Goal: Task Accomplishment & Management: Complete application form

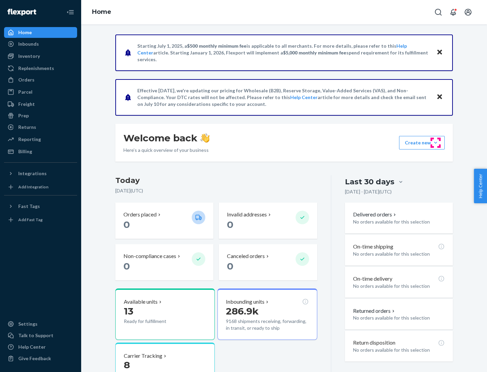
click at [436, 143] on button "Create new Create new inbound Create new order Create new product" at bounding box center [422, 143] width 46 height 14
click at [41, 44] on div "Inbounds" at bounding box center [41, 43] width 72 height 9
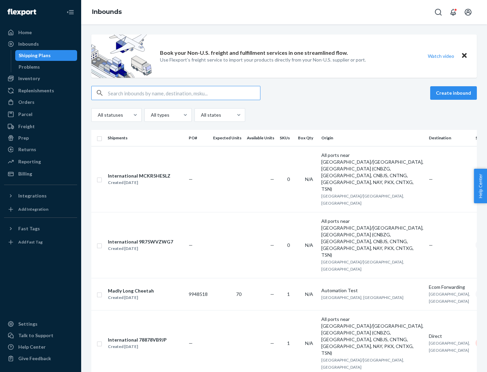
click at [455, 93] on button "Create inbound" at bounding box center [453, 93] width 47 height 14
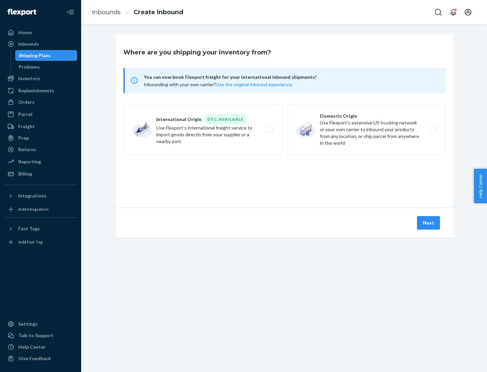
click at [366, 130] on label "Domestic Origin Use Flexport’s extensive US trucking network or your own carrie…" at bounding box center [366, 129] width 158 height 51
click at [433, 130] on input "Domestic Origin Use Flexport’s extensive US trucking network or your own carrie…" at bounding box center [435, 130] width 4 height 4
radio input "true"
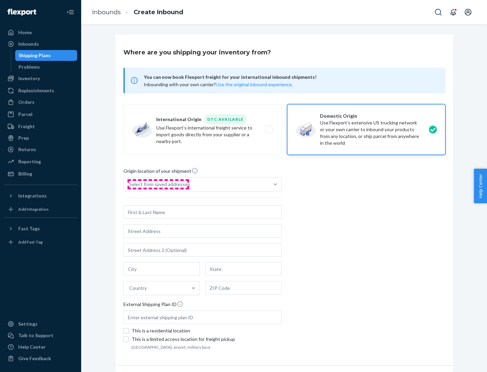
click at [158, 184] on div "Select from saved addresses" at bounding box center [159, 184] width 61 height 7
click at [130, 184] on input "Select from saved addresses" at bounding box center [129, 184] width 1 height 7
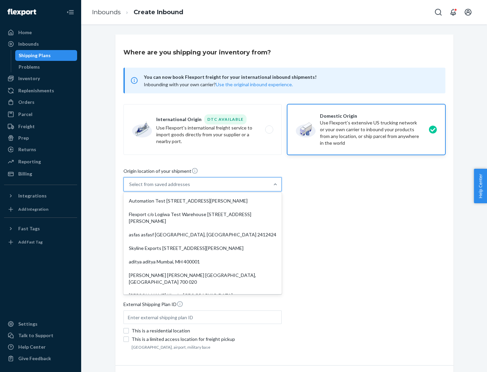
scroll to position [3, 0]
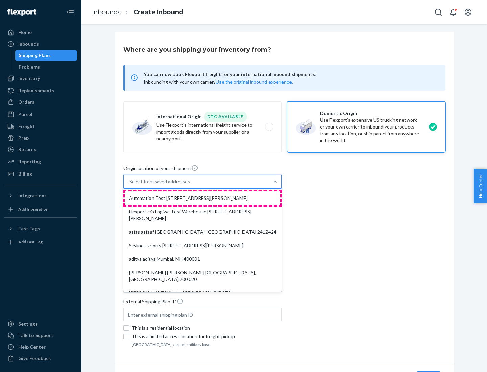
click at [203, 198] on div "Automation Test [STREET_ADDRESS][PERSON_NAME]" at bounding box center [203, 199] width 156 height 14
click at [130, 185] on input "option Automation Test [STREET_ADDRESS][PERSON_NAME]. 9 results available. Use …" at bounding box center [129, 181] width 1 height 7
type input "Automation Test"
type input "9th Floor"
type input "[GEOGRAPHIC_DATA]"
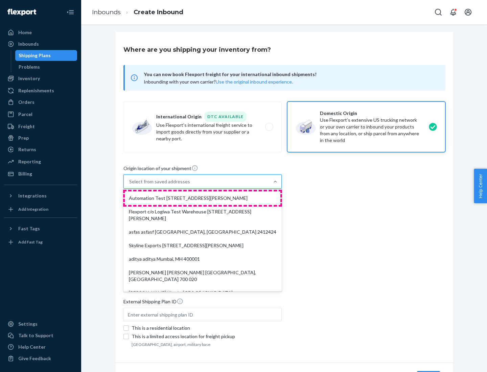
type input "CA"
type input "94104"
type input "[STREET_ADDRESS][PERSON_NAME]"
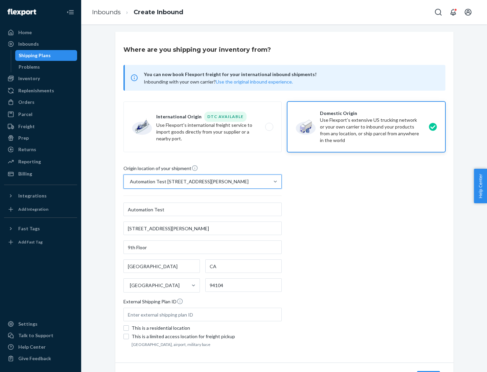
scroll to position [40, 0]
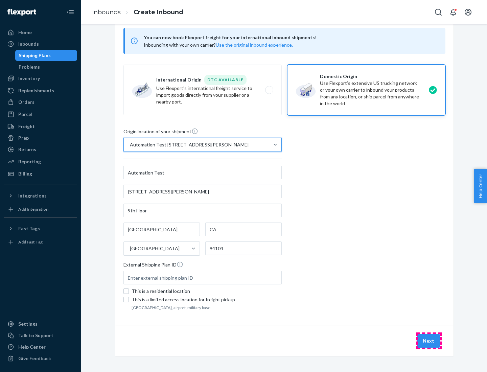
click at [429, 341] on button "Next" at bounding box center [428, 341] width 23 height 14
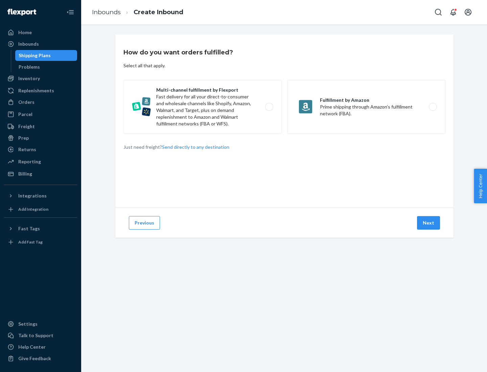
click at [203, 107] on label "Multi-channel fulfillment by Flexport Fast delivery for all your direct-to-cons…" at bounding box center [203, 107] width 158 height 54
click at [269, 107] on input "Multi-channel fulfillment by Flexport Fast delivery for all your direct-to-cons…" at bounding box center [271, 107] width 4 height 4
radio input "true"
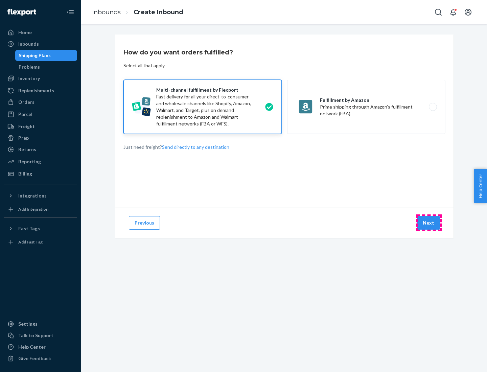
click at [429, 223] on button "Next" at bounding box center [428, 223] width 23 height 14
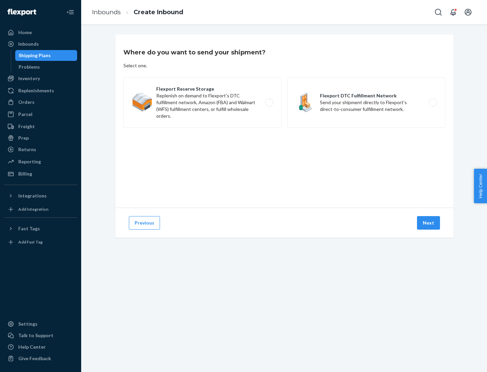
click at [366, 103] on label "Flexport DTC Fulfillment Network Send your shipment directly to Flexport's dire…" at bounding box center [366, 102] width 158 height 51
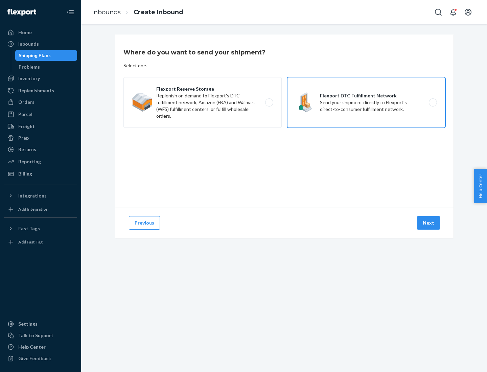
click at [433, 103] on input "Flexport DTC Fulfillment Network Send your shipment directly to Flexport's dire…" at bounding box center [435, 103] width 4 height 4
radio input "true"
click at [429, 223] on button "Next" at bounding box center [428, 223] width 23 height 14
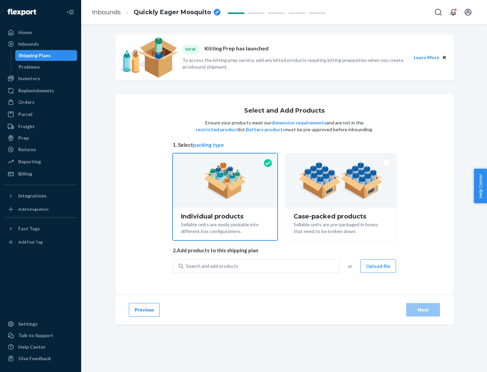
click at [341, 181] on img at bounding box center [341, 180] width 84 height 37
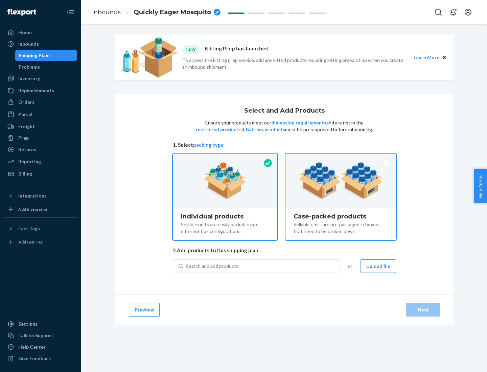
click at [341, 158] on input "Case-packed products Sellable units are pre-packaged in boxes that need to be b…" at bounding box center [341, 156] width 4 height 4
radio input "true"
radio input "false"
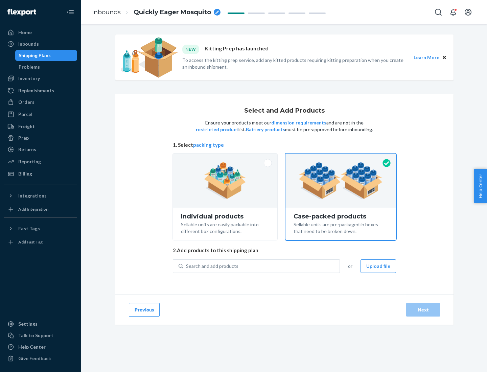
click at [262, 266] on div "Search and add products" at bounding box center [261, 266] width 156 height 12
click at [187, 266] on input "Search and add products" at bounding box center [186, 266] width 1 height 7
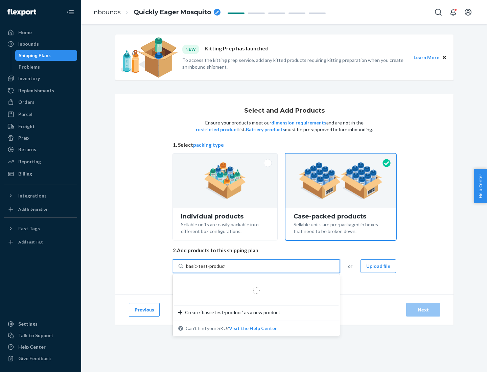
type input "basic-test-product-1"
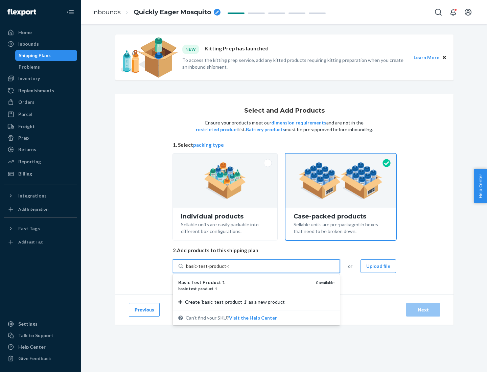
click at [245, 289] on div "basic - test - product - 1" at bounding box center [244, 289] width 132 height 6
click at [229, 270] on input "basic-test-product-1" at bounding box center [207, 266] width 43 height 7
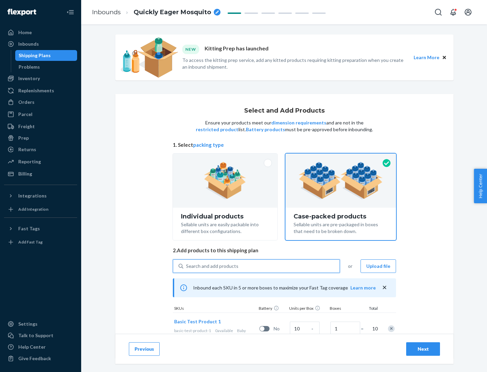
scroll to position [24, 0]
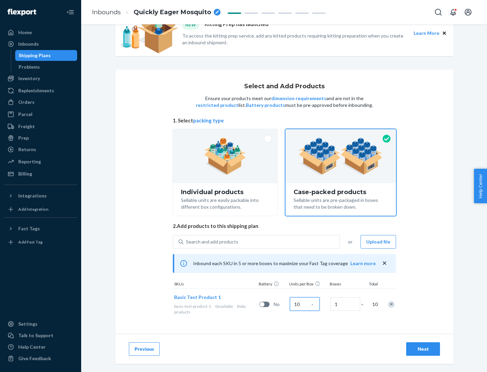
type input "10"
type input "7"
click at [423, 349] on div "Next" at bounding box center [423, 349] width 22 height 7
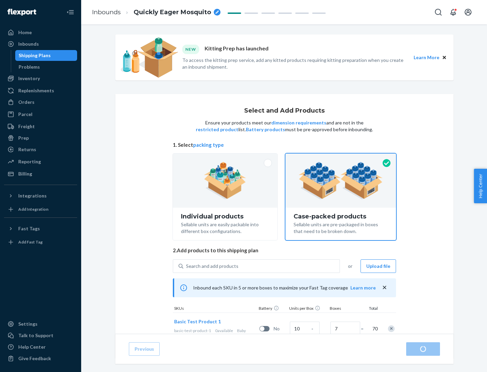
radio input "true"
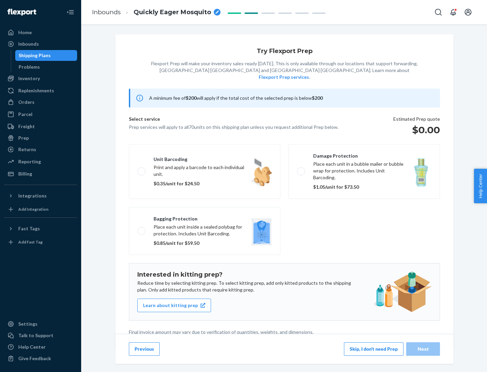
scroll to position [2, 0]
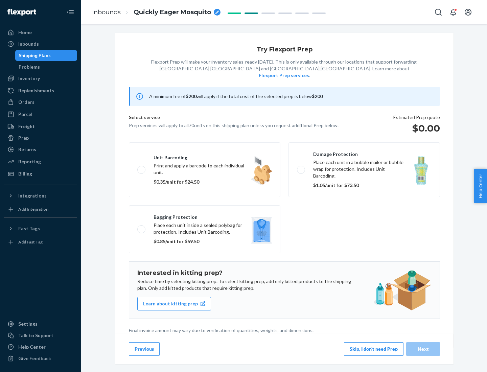
click at [205, 216] on label "Bagging protection Place each unit inside a sealed polybag for protection. Incl…" at bounding box center [205, 229] width 152 height 48
click at [142, 227] on input "Bagging protection Place each unit inside a sealed polybag for protection. Incl…" at bounding box center [139, 229] width 4 height 4
checkbox input "true"
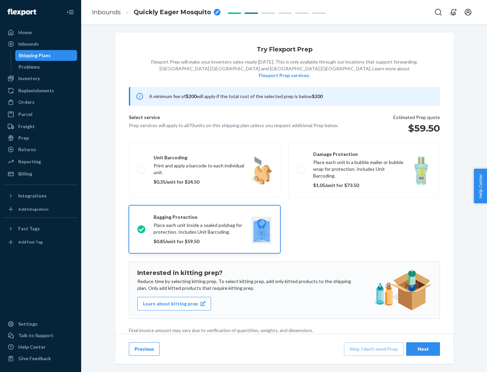
click at [423, 349] on div "Next" at bounding box center [423, 349] width 22 height 7
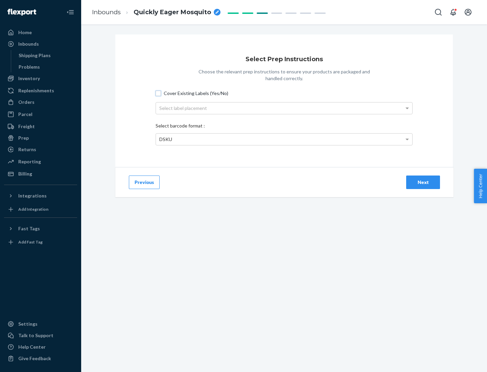
click at [158, 93] on input "Cover Existing Labels (Yes/No)" at bounding box center [158, 93] width 5 height 5
checkbox input "true"
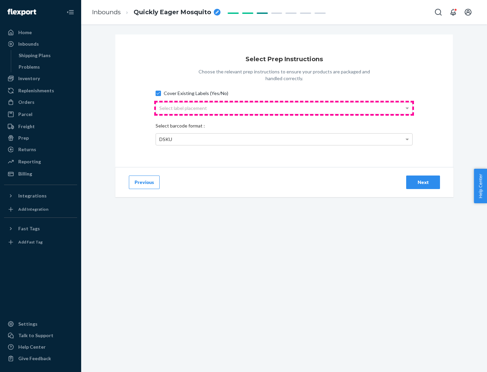
click at [284, 108] on div "Select label placement" at bounding box center [284, 109] width 256 height 12
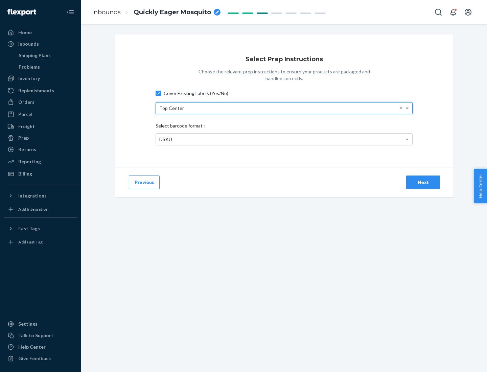
click at [284, 139] on div "DSKU" at bounding box center [284, 140] width 256 height 12
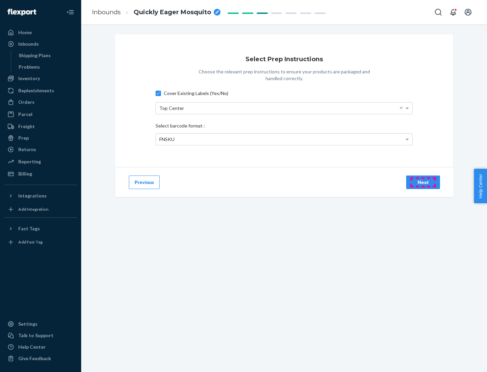
click at [423, 182] on div "Next" at bounding box center [423, 182] width 22 height 7
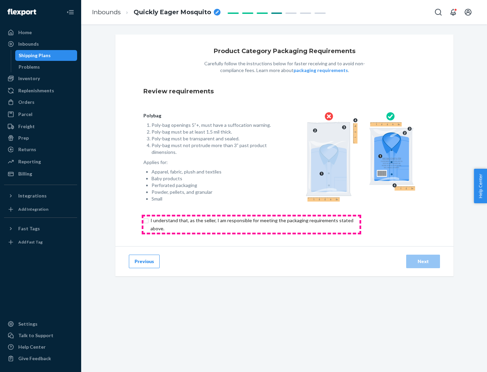
click at [251, 224] on input "checkbox" at bounding box center [255, 225] width 225 height 16
checkbox input "true"
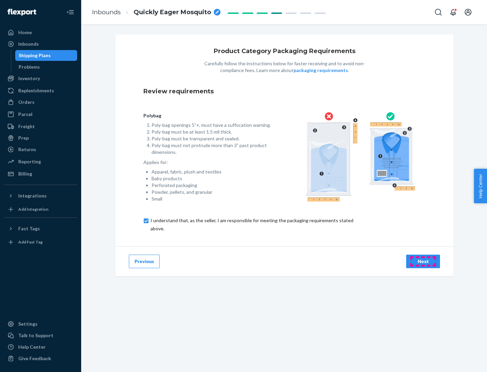
click at [423, 261] on div "Next" at bounding box center [423, 261] width 22 height 7
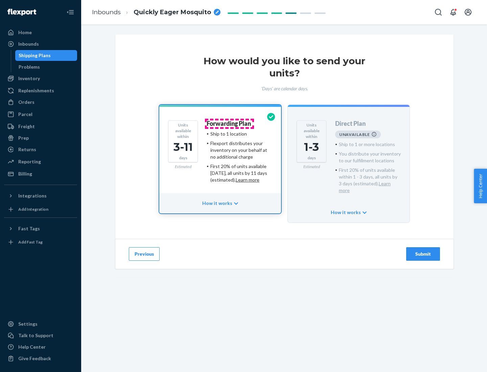
click at [229, 124] on h4 "Forwarding Plan" at bounding box center [229, 123] width 44 height 7
click at [423, 251] on div "Submit" at bounding box center [423, 254] width 22 height 7
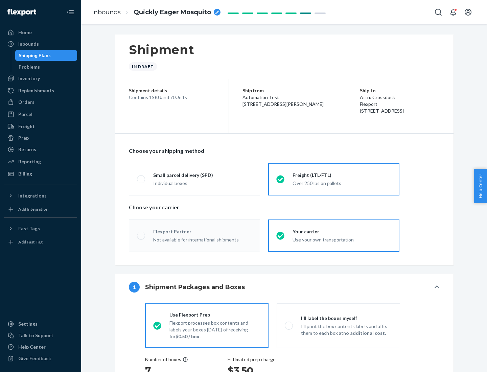
radio input "true"
radio input "false"
radio input "true"
radio input "false"
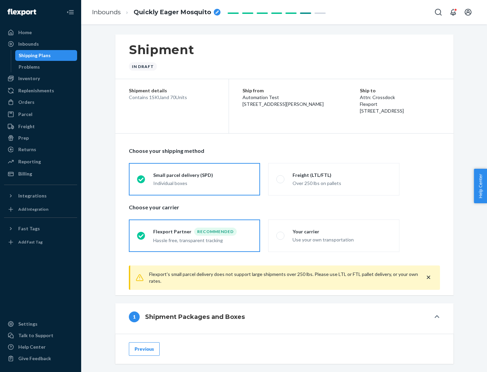
click at [334, 179] on div "Over 250 lbs on pallets" at bounding box center [342, 183] width 99 height 8
click at [281, 179] on input "Freight (LTL/FTL) Over 250 lbs on pallets" at bounding box center [278, 179] width 4 height 4
radio input "true"
radio input "false"
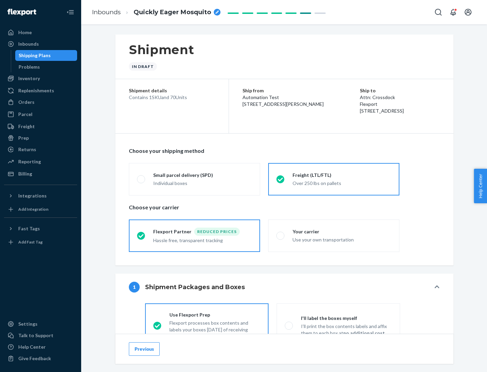
scroll to position [38, 0]
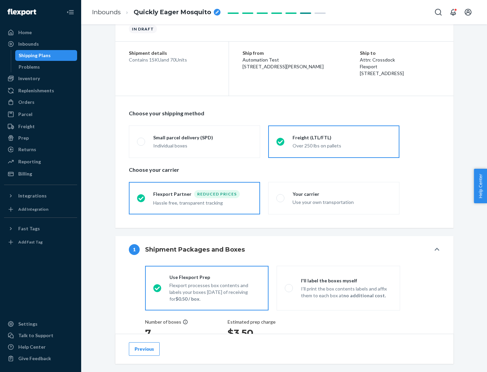
click at [195, 198] on div "Hassle free, transparent tracking" at bounding box center [202, 202] width 99 height 8
click at [141, 198] on input "Flexport Partner Reduced prices Hassle free, transparent tracking" at bounding box center [139, 198] width 4 height 4
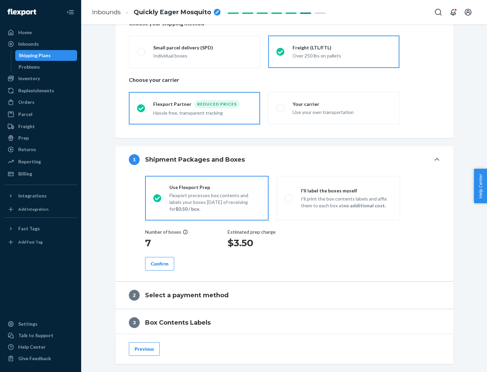
click at [338, 198] on p "I’ll print the box contents labels and affix them to each box at no additional …" at bounding box center [346, 203] width 91 height 14
click at [289, 198] on input "I'll label the boxes myself I’ll print the box contents labels and affix them t…" at bounding box center [287, 198] width 4 height 4
radio input "true"
radio input "false"
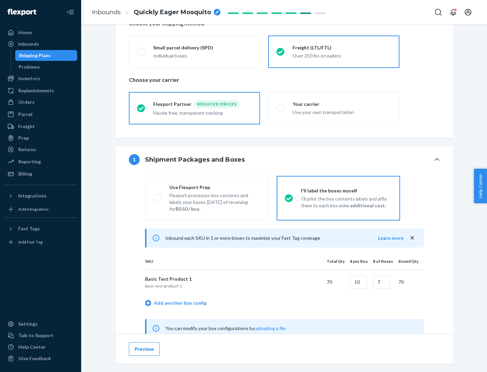
scroll to position [211, 0]
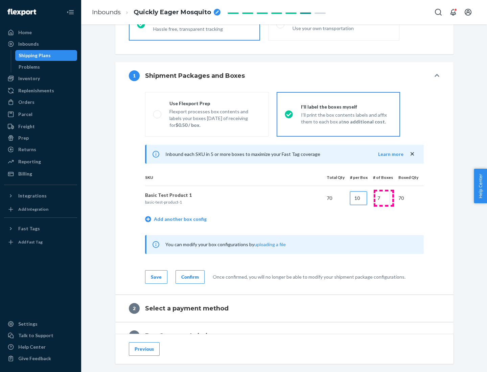
type input "10"
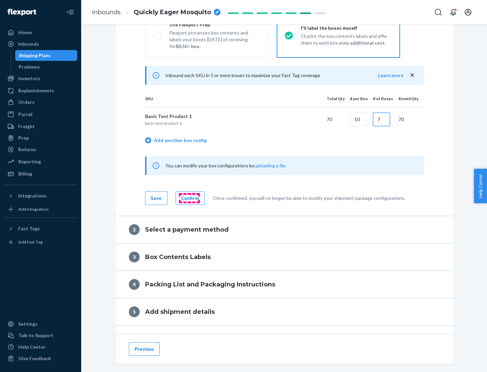
type input "7"
click at [189, 198] on div "Confirm" at bounding box center [190, 198] width 18 height 7
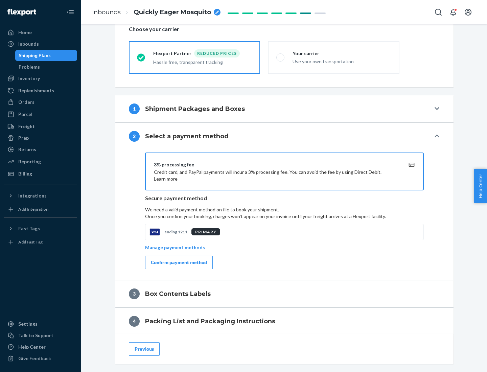
scroll to position [243, 0]
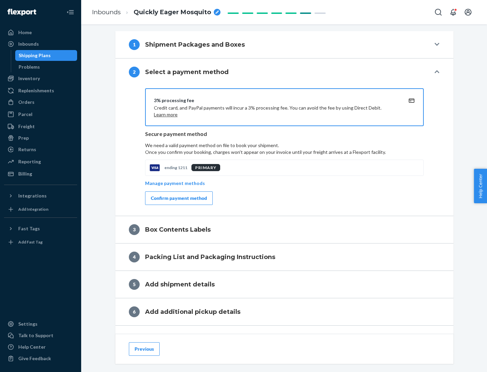
click at [178, 198] on div "Confirm payment method" at bounding box center [179, 198] width 56 height 7
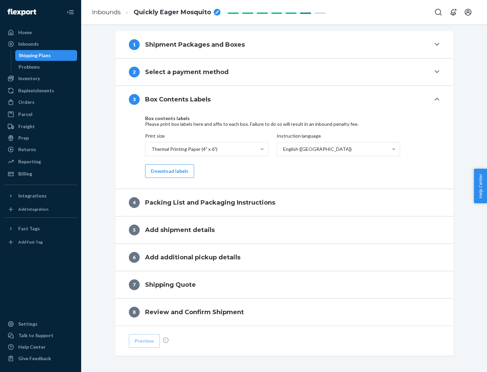
scroll to position [216, 0]
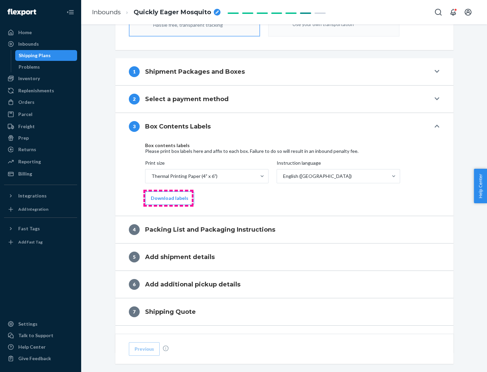
click at [168, 198] on button "Download labels" at bounding box center [169, 199] width 49 height 14
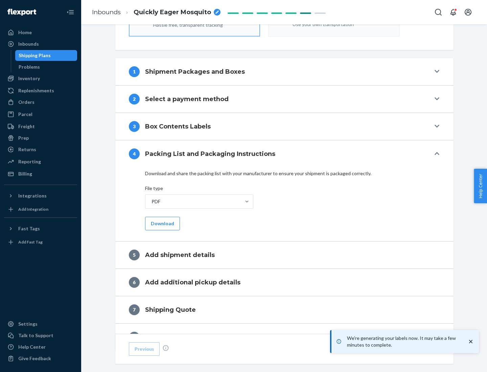
scroll to position [241, 0]
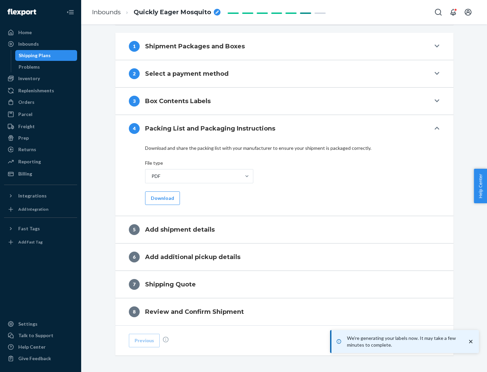
click at [162, 198] on button "Download" at bounding box center [162, 199] width 35 height 14
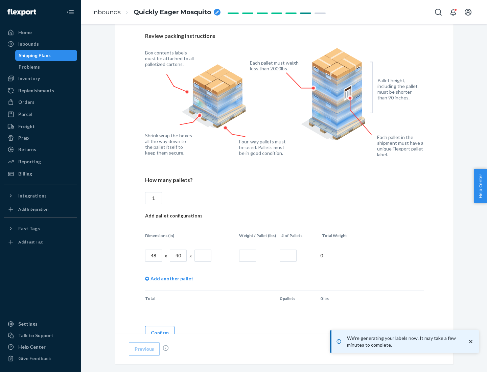
scroll to position [492, 0]
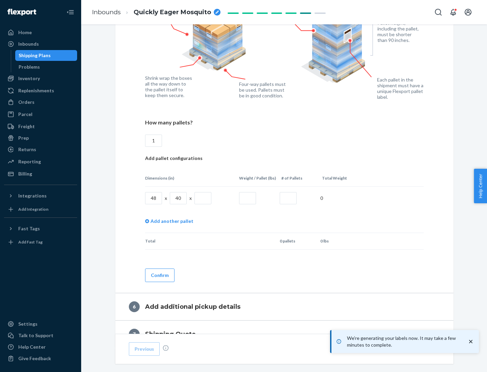
type input "1"
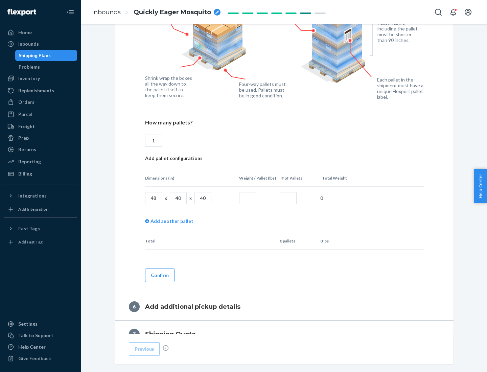
type input "40"
type input "200"
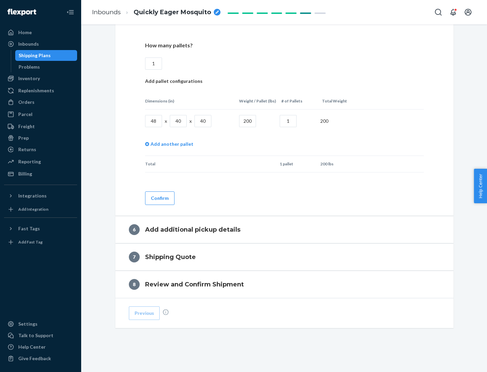
type input "1"
click at [159, 198] on button "Confirm" at bounding box center [159, 199] width 29 height 14
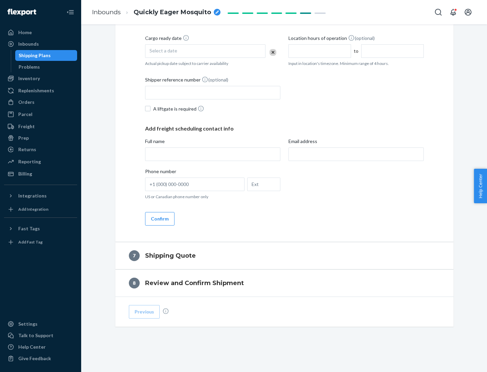
scroll to position [259, 0]
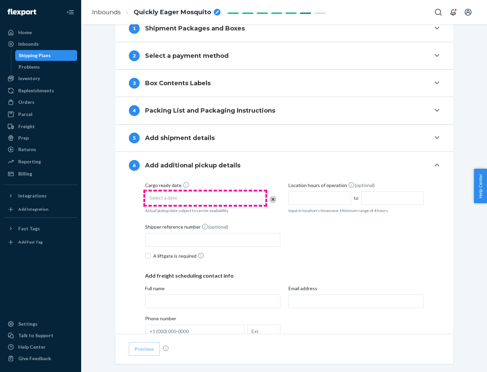
click at [205, 198] on div "Select a date" at bounding box center [205, 199] width 120 height 14
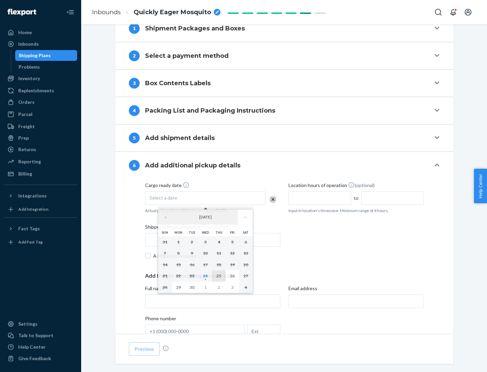
click at [219, 276] on abbr "25" at bounding box center [219, 275] width 5 height 5
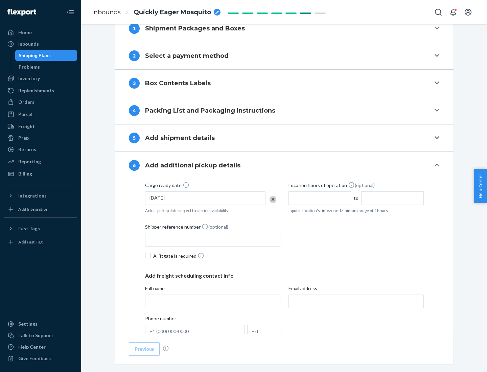
scroll to position [362, 0]
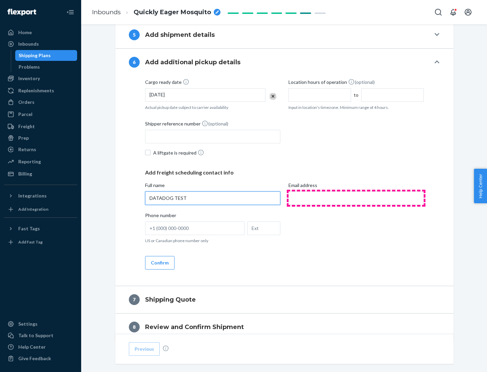
type input "DATADOG TEST"
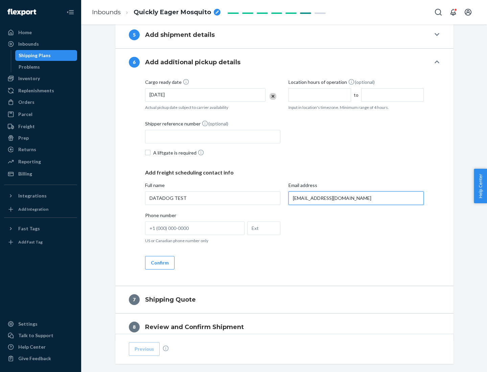
scroll to position [392, 0]
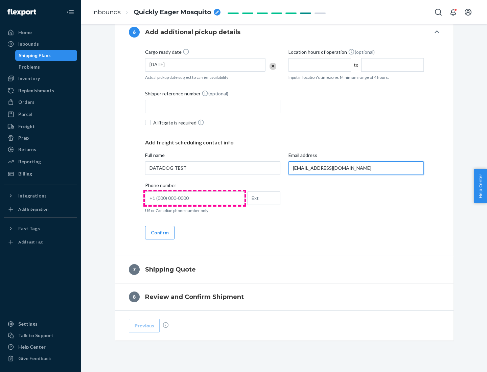
type input "[EMAIL_ADDRESS][DOMAIN_NAME]"
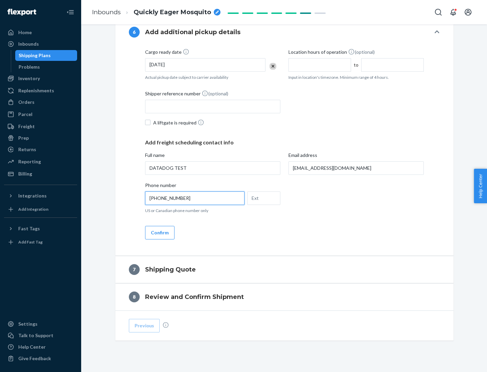
scroll to position [406, 0]
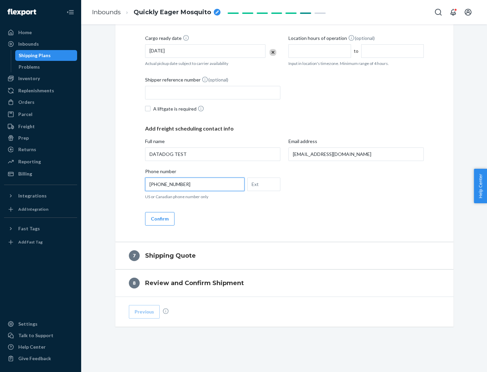
type input "[PHONE_NUMBER]"
click at [159, 219] on button "Confirm" at bounding box center [159, 219] width 29 height 14
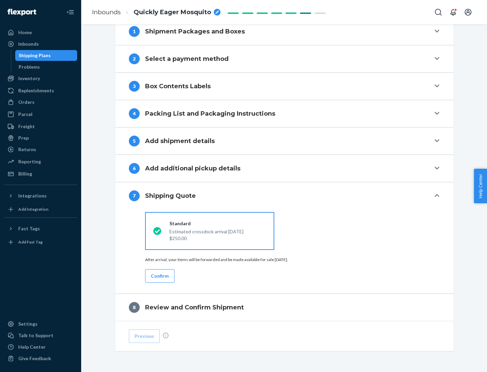
scroll to position [280, 0]
